Goal: Navigation & Orientation: Find specific page/section

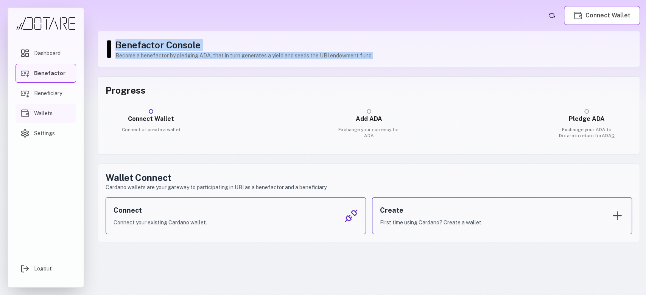
click at [35, 111] on span "Wallets" at bounding box center [43, 114] width 19 height 8
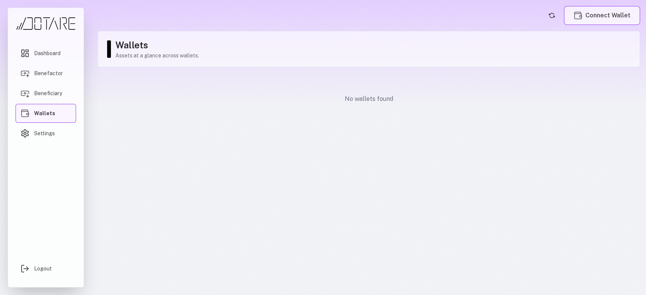
click at [603, 11] on button "Connect Wallet" at bounding box center [602, 15] width 76 height 19
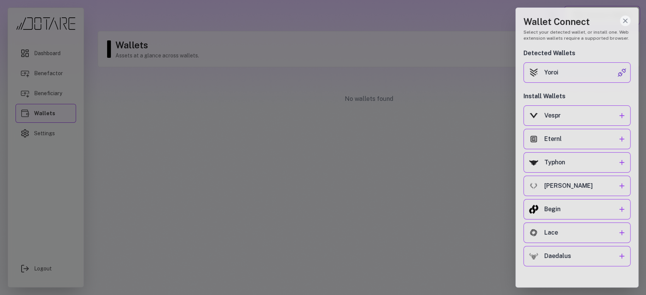
click at [628, 18] on icon "Close wallet drawer" at bounding box center [625, 21] width 8 height 8
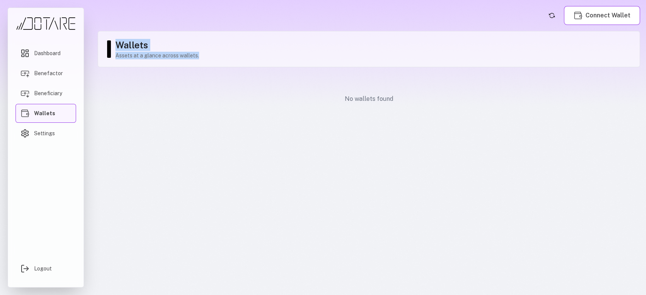
drag, startPoint x: 201, startPoint y: 57, endPoint x: 109, endPoint y: 42, distance: 93.2
click at [109, 42] on div "Wallets Assets at a glance across wallets." at bounding box center [369, 49] width 542 height 36
copy div "Wallets Assets at a glance across wallets."
click at [52, 51] on span "Dashboard" at bounding box center [47, 54] width 26 height 8
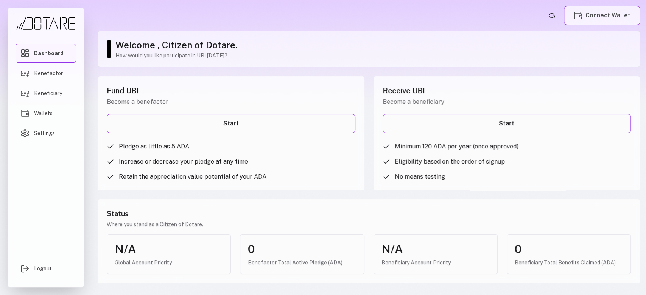
click at [622, 13] on button "Connect Wallet" at bounding box center [602, 15] width 76 height 19
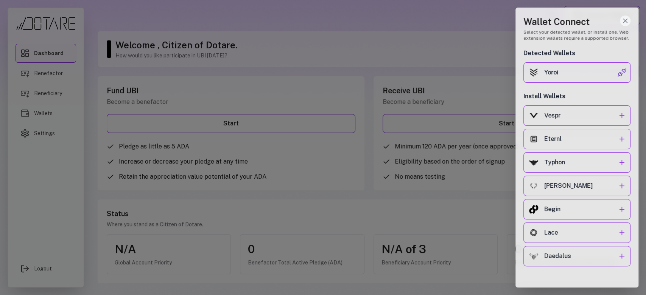
click at [622, 17] on icon "Close wallet drawer" at bounding box center [625, 21] width 8 height 8
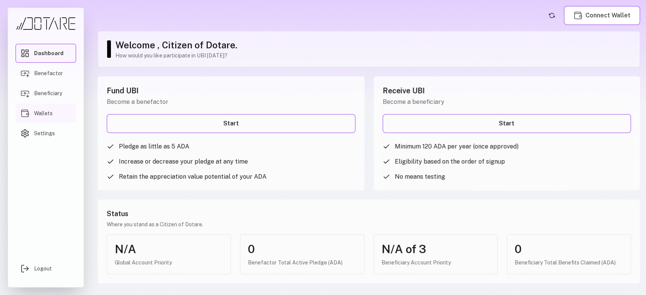
click at [38, 112] on span "Wallets" at bounding box center [43, 114] width 19 height 8
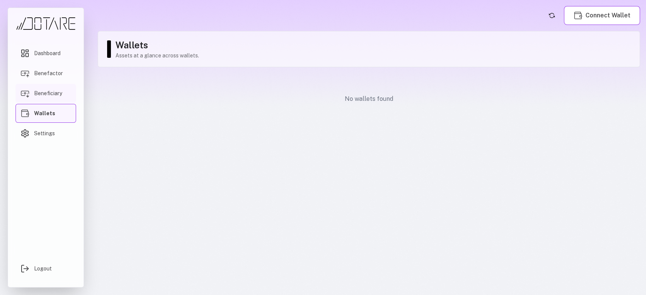
click at [52, 90] on span "Beneficiary" at bounding box center [48, 94] width 28 height 8
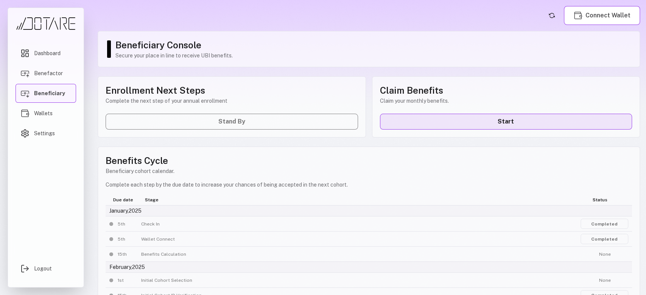
click at [471, 123] on link "Start" at bounding box center [506, 122] width 252 height 16
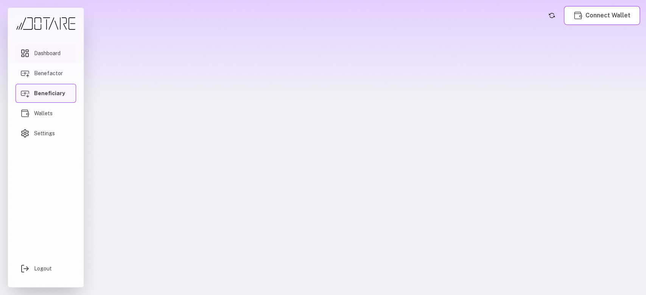
click at [40, 52] on span "Dashboard" at bounding box center [47, 54] width 26 height 8
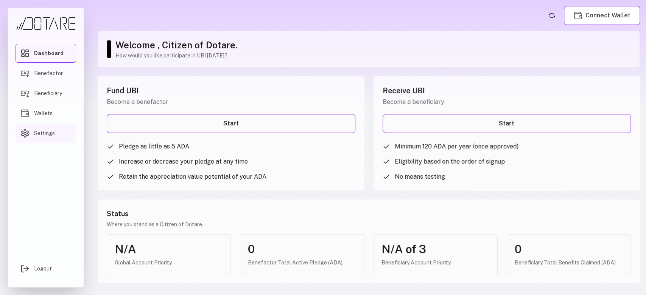
click at [39, 132] on span "Settings" at bounding box center [44, 134] width 21 height 8
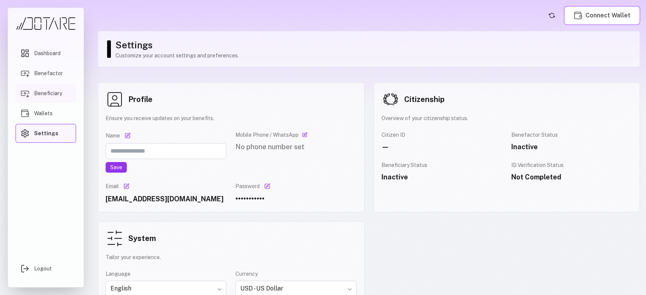
click at [38, 89] on link "Beneficiary" at bounding box center [46, 93] width 61 height 19
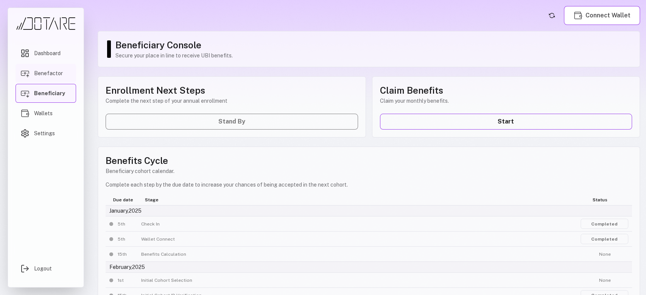
click at [44, 66] on link "Benefactor" at bounding box center [46, 73] width 61 height 19
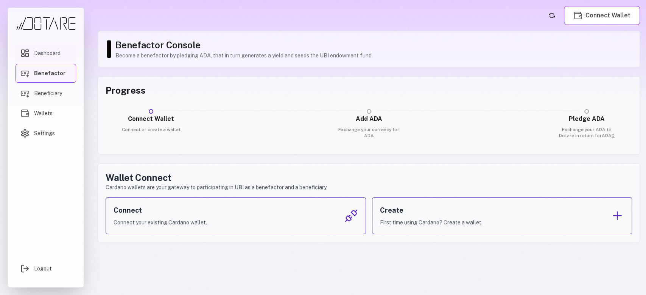
click at [43, 51] on span "Dashboard" at bounding box center [47, 54] width 26 height 8
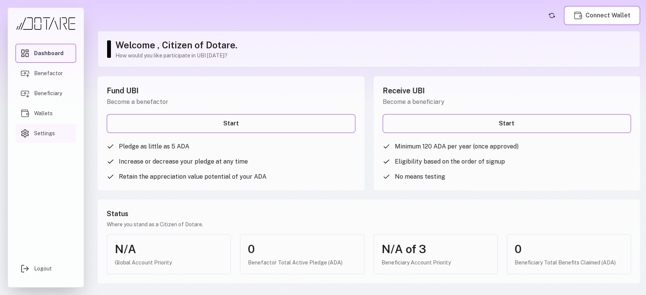
click at [42, 127] on link "Settings" at bounding box center [46, 133] width 61 height 19
